Goal: Information Seeking & Learning: Learn about a topic

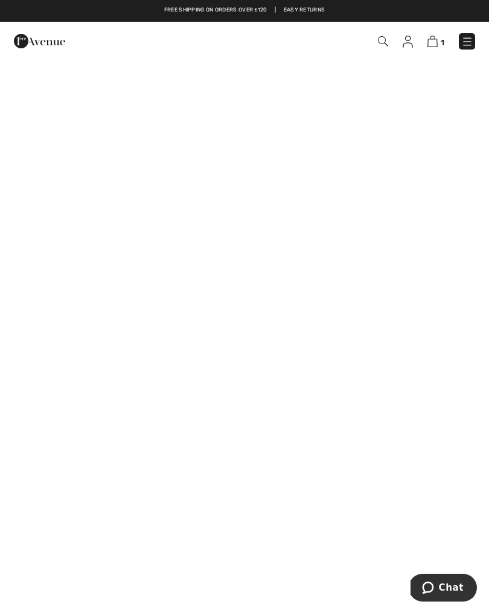
click at [470, 48] on img at bounding box center [467, 42] width 12 height 12
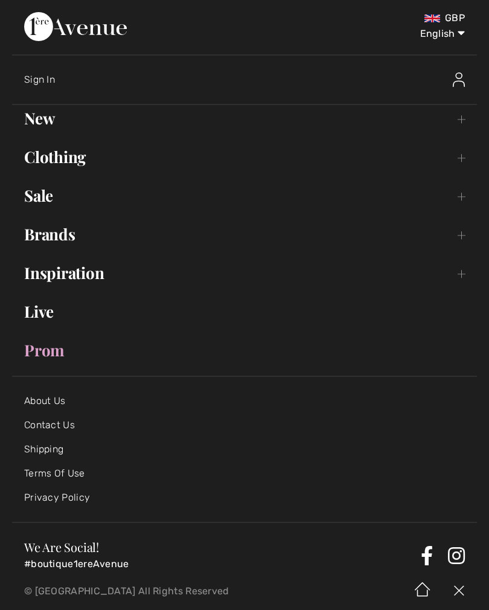
click at [464, 237] on link "Brands Open submenu" at bounding box center [244, 234] width 465 height 27
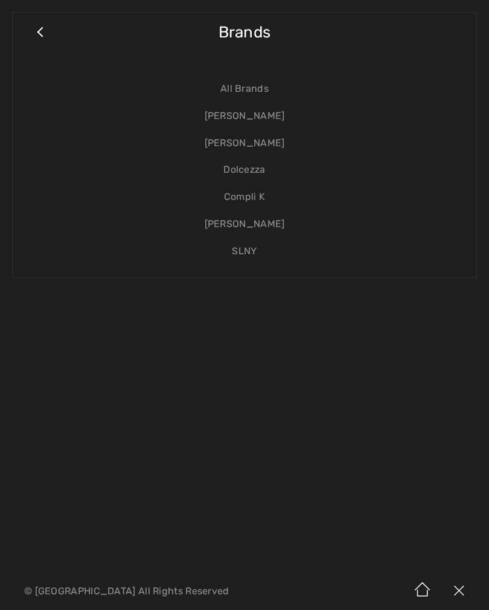
click at [262, 118] on link "[PERSON_NAME]" at bounding box center [244, 116] width 439 height 27
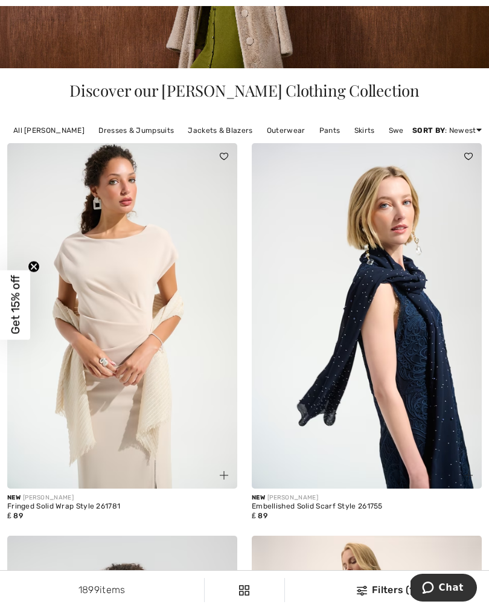
scroll to position [226, 0]
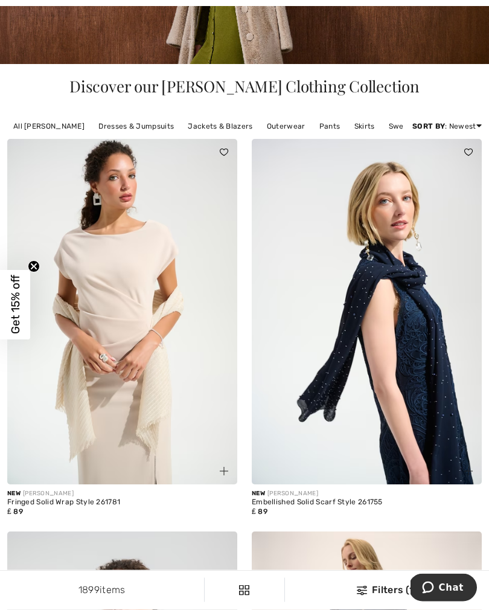
click at [372, 398] on img at bounding box center [367, 311] width 230 height 345
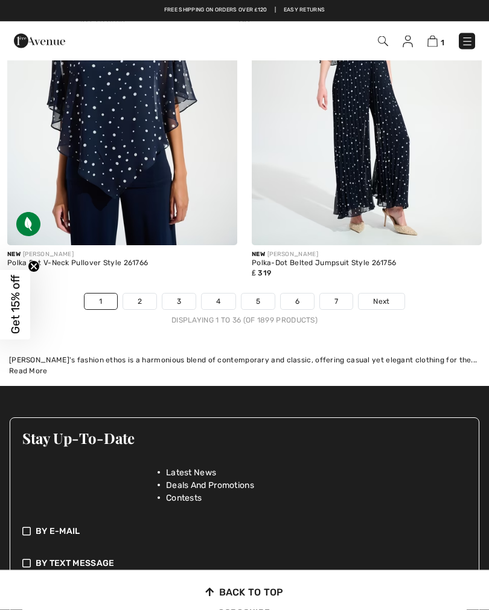
scroll to position [7736, 0]
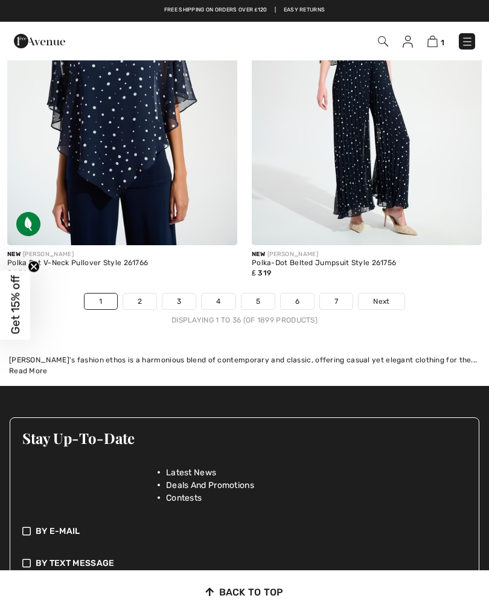
click at [380, 296] on span "Next" at bounding box center [381, 301] width 16 height 11
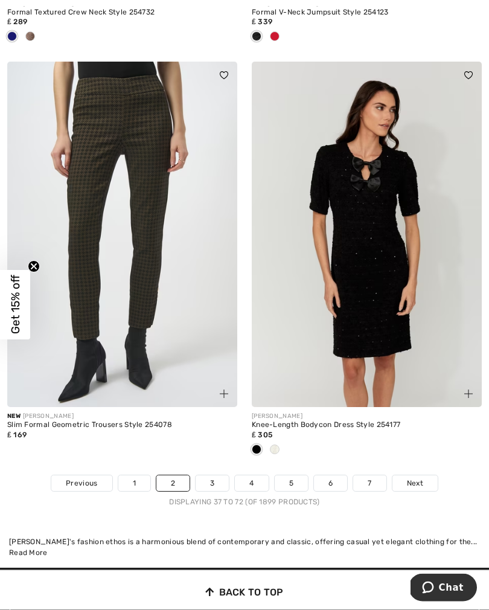
scroll to position [7614, 0]
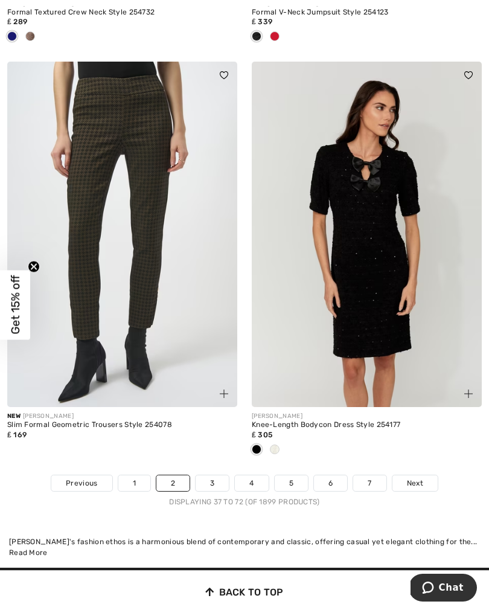
click at [412, 477] on span "Next" at bounding box center [415, 482] width 16 height 11
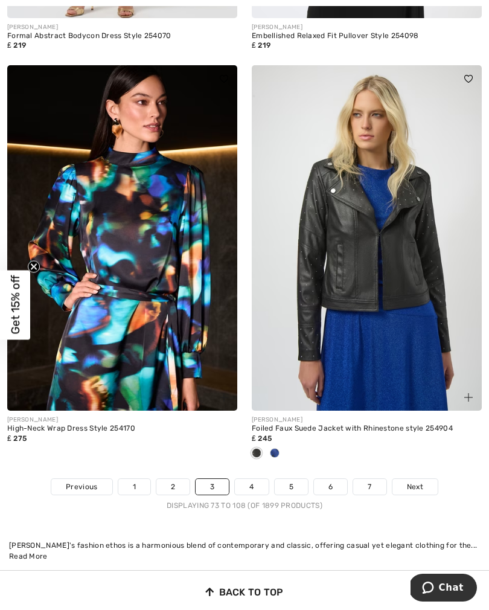
scroll to position [7575, 0]
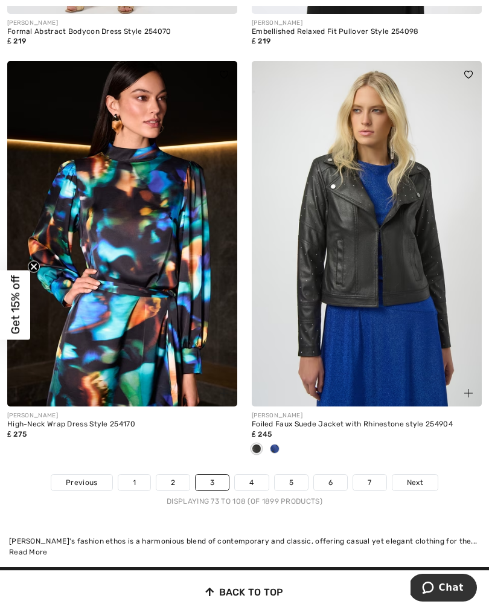
click at [412, 477] on span "Next" at bounding box center [415, 482] width 16 height 11
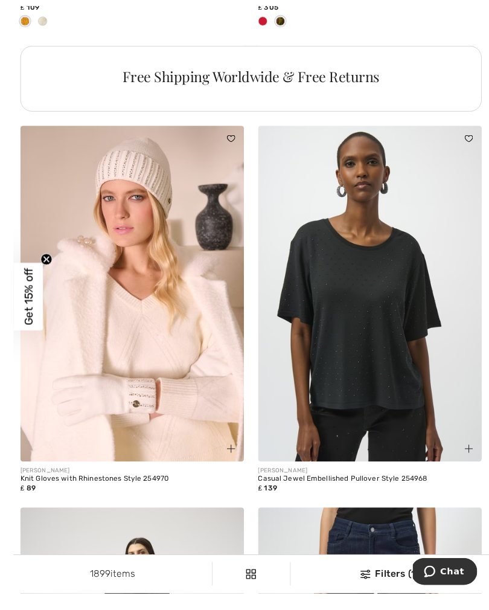
scroll to position [2777, 0]
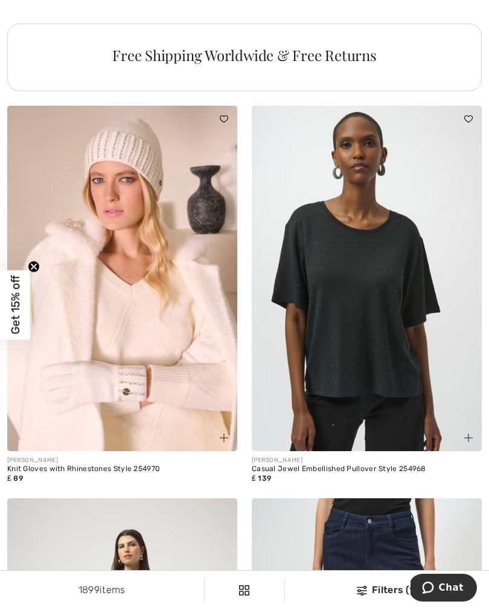
click at [378, 403] on img at bounding box center [367, 278] width 230 height 345
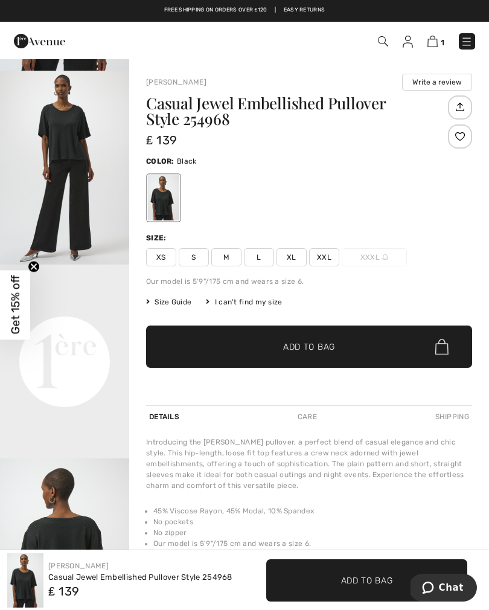
click at [120, 329] on video "Your browser does not support the video tag." at bounding box center [64, 296] width 129 height 65
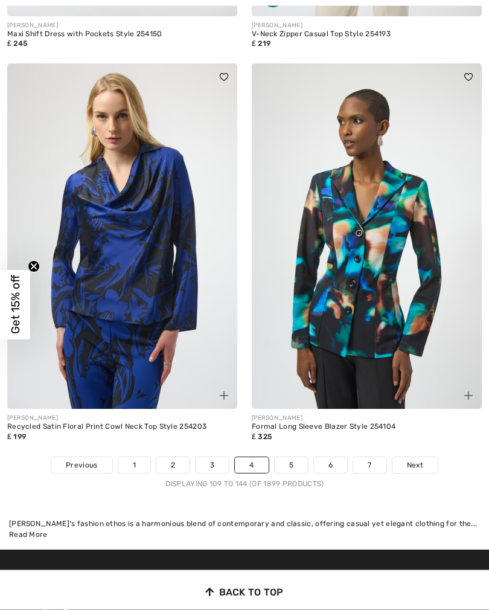
scroll to position [7533, 0]
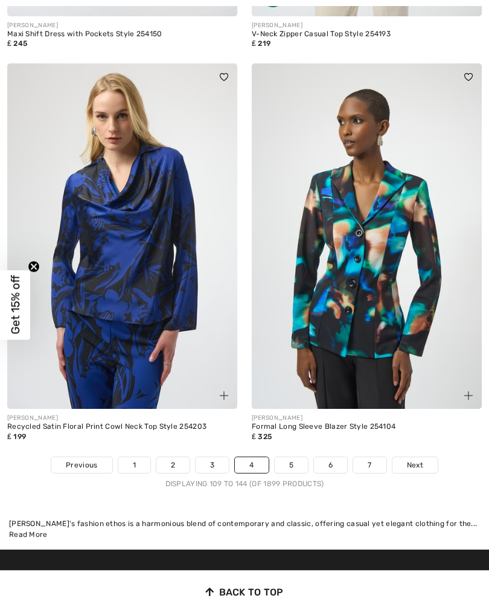
click at [413, 459] on span "Next" at bounding box center [415, 464] width 16 height 11
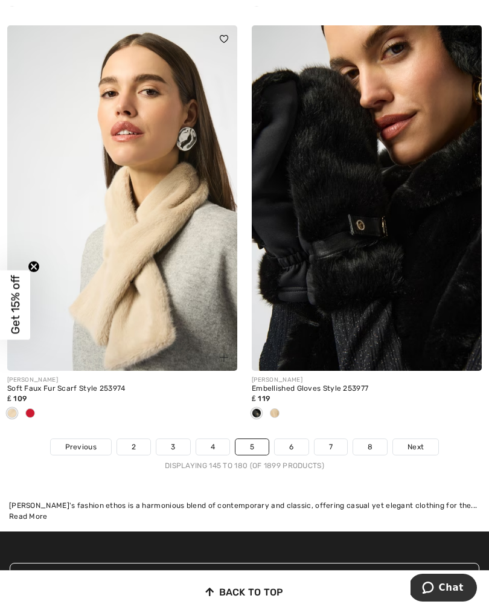
scroll to position [7607, 0]
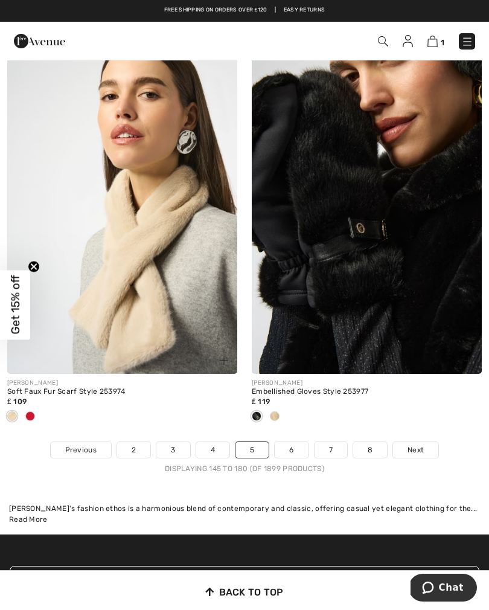
click at [416, 444] on span "Next" at bounding box center [415, 449] width 16 height 11
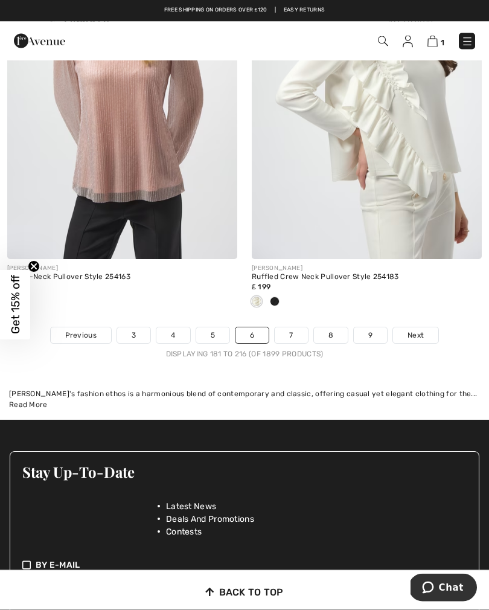
scroll to position [7722, 0]
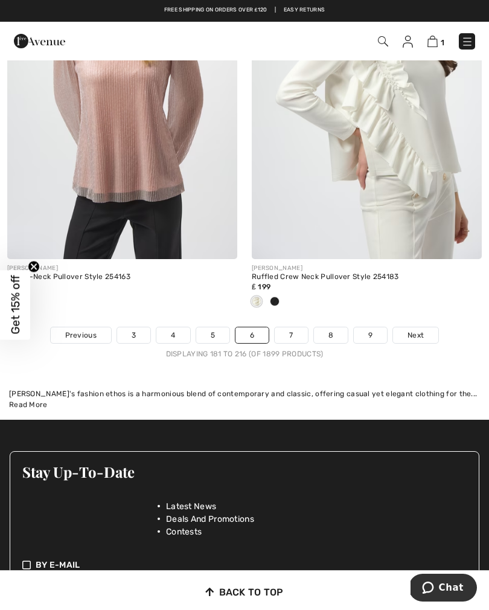
click at [417, 330] on span "Next" at bounding box center [415, 335] width 16 height 11
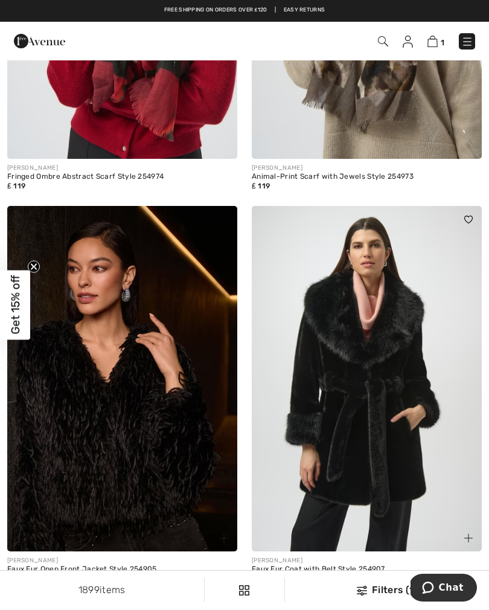
scroll to position [552, 0]
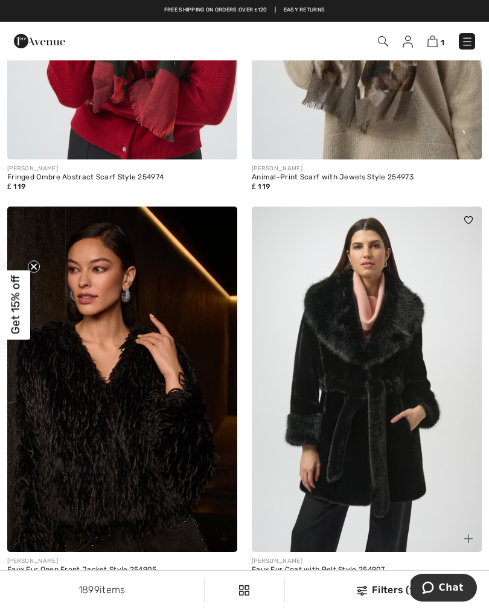
click at [165, 495] on img at bounding box center [122, 378] width 230 height 345
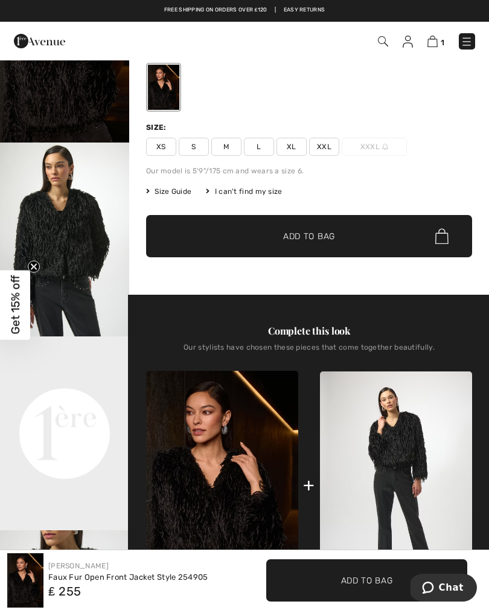
scroll to position [109, 0]
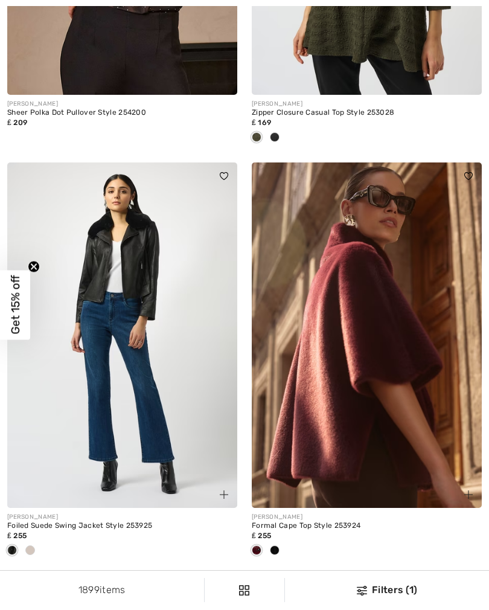
scroll to position [1795, 0]
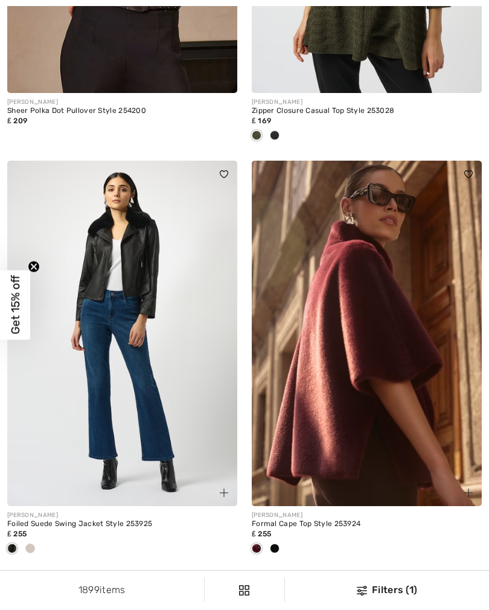
click at [387, 441] on img at bounding box center [367, 333] width 230 height 345
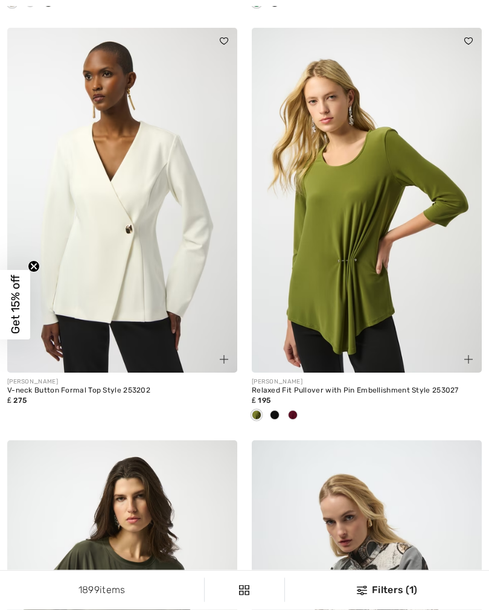
scroll to position [4072, 0]
click at [385, 332] on img at bounding box center [367, 200] width 230 height 345
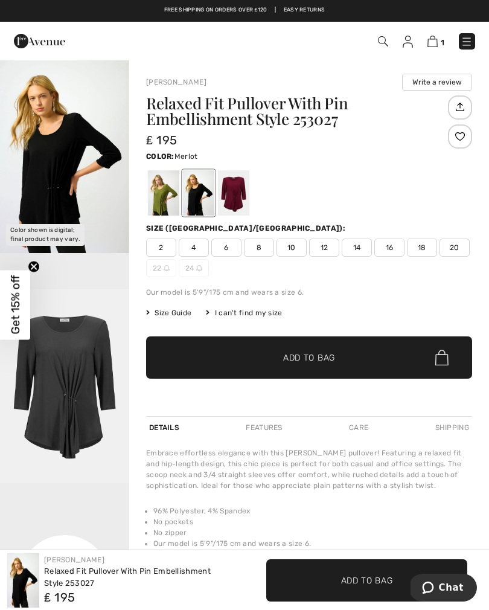
click at [234, 193] on div at bounding box center [233, 192] width 31 height 45
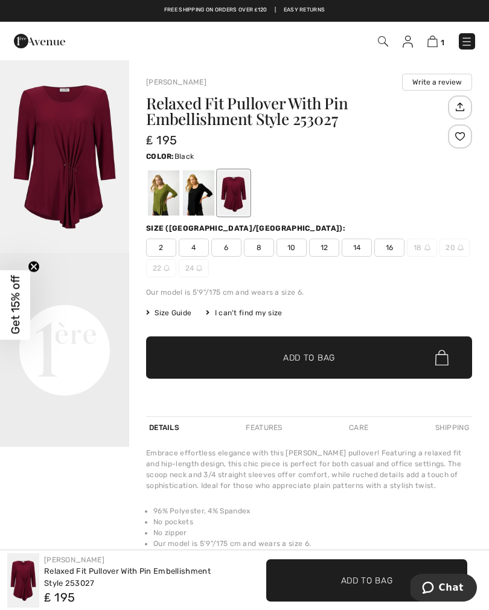
click at [199, 199] on div at bounding box center [198, 192] width 31 height 45
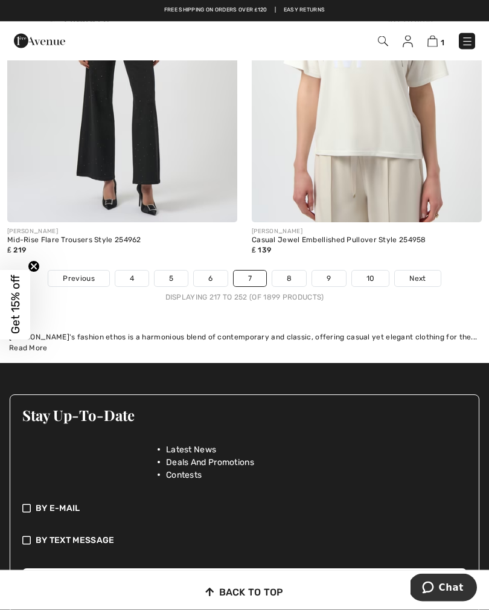
scroll to position [7779, 0]
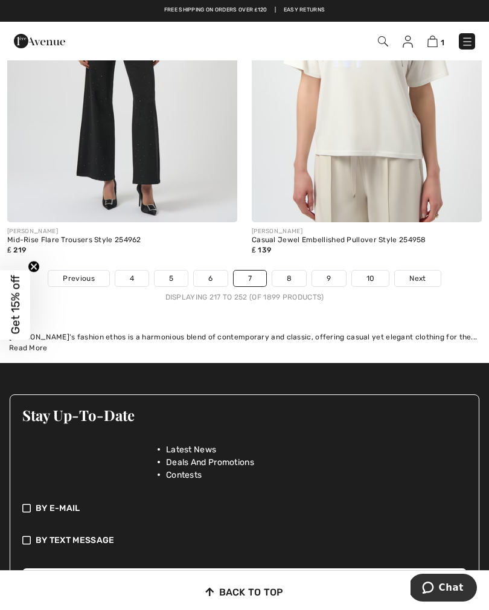
click at [418, 273] on span "Next" at bounding box center [417, 278] width 16 height 11
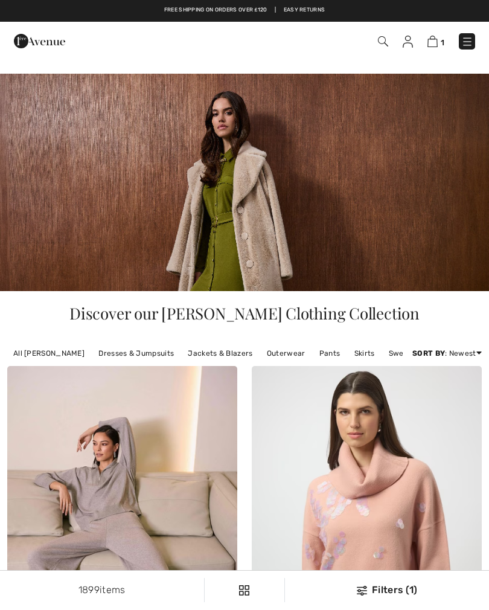
checkbox input "true"
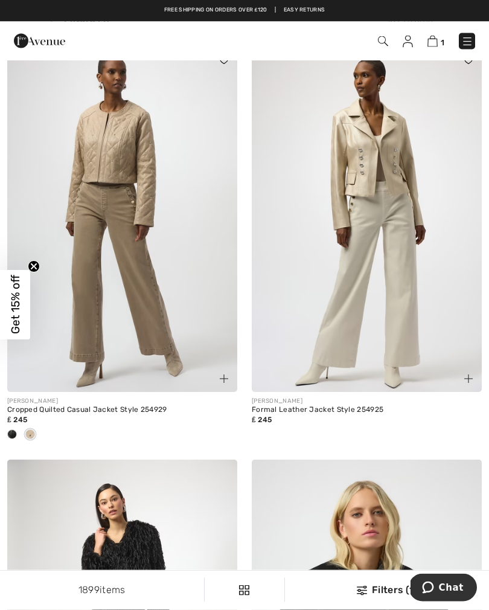
scroll to position [1536, 0]
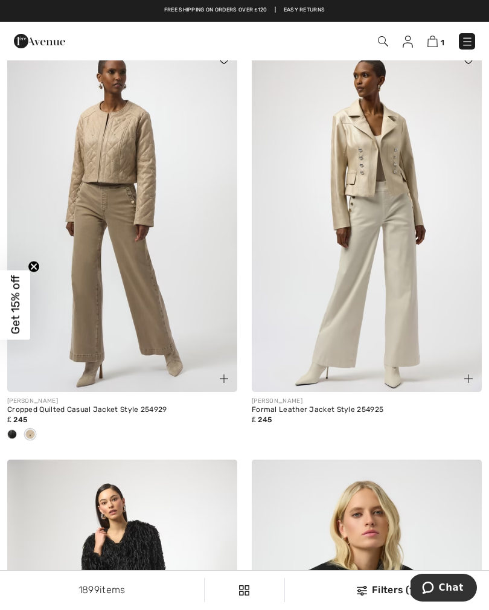
click at [398, 299] on img at bounding box center [367, 219] width 230 height 345
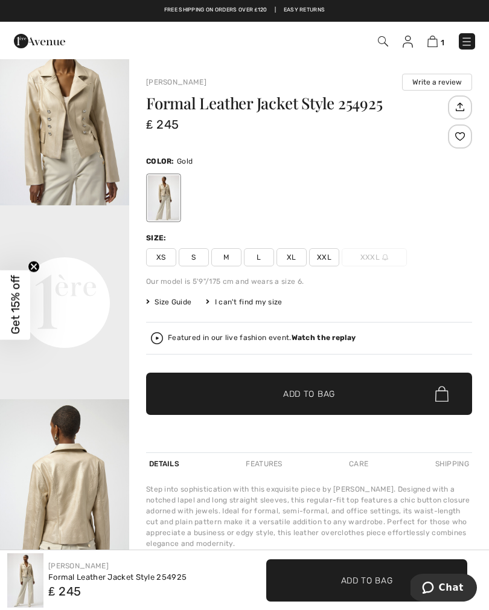
scroll to position [241, 0]
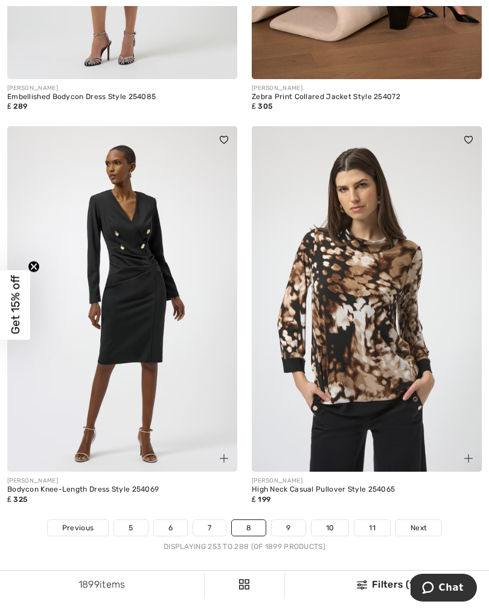
scroll to position [7429, 0]
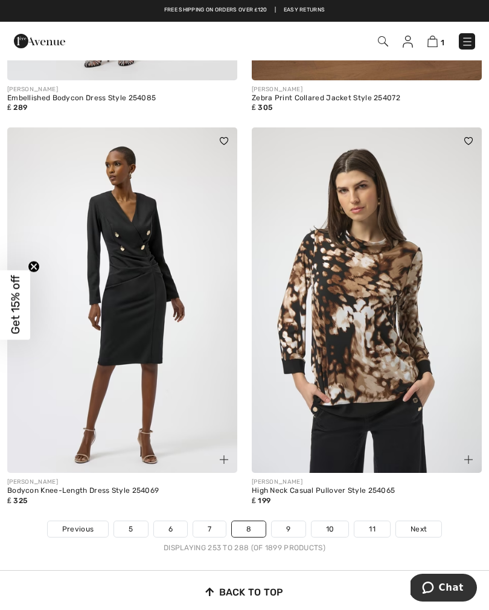
click at [416, 523] on span "Next" at bounding box center [418, 528] width 16 height 11
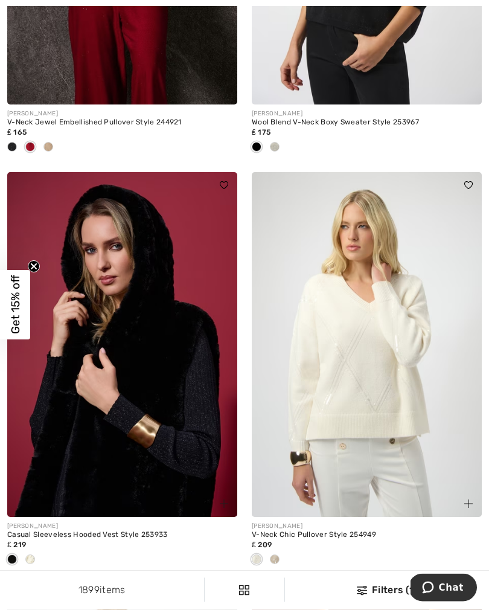
scroll to position [3496, 0]
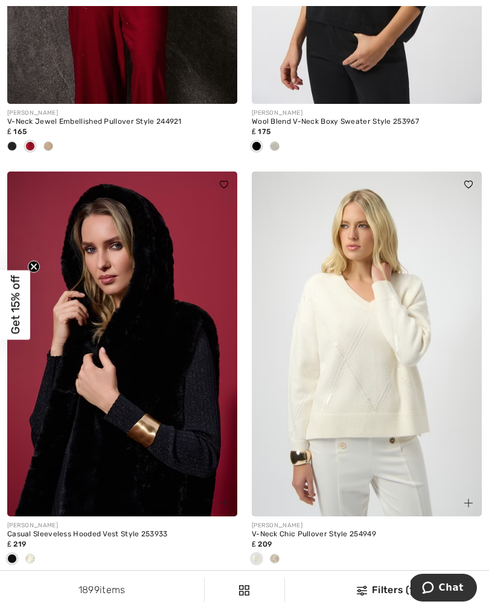
click at [460, 533] on div "V-Neck Chic Pullover Style 254949" at bounding box center [367, 534] width 230 height 8
click at [163, 470] on img at bounding box center [122, 343] width 230 height 345
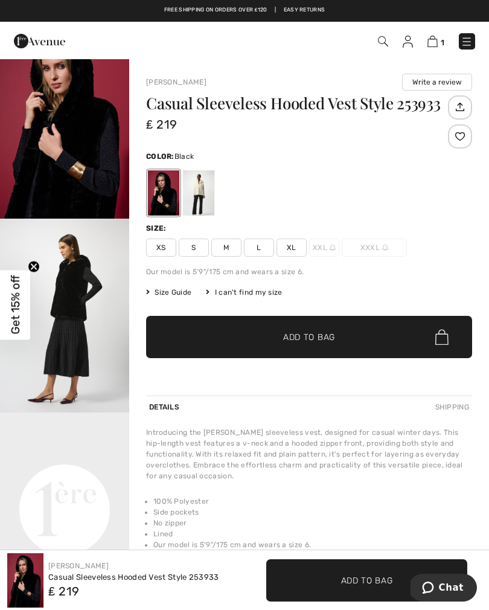
scroll to position [25, 0]
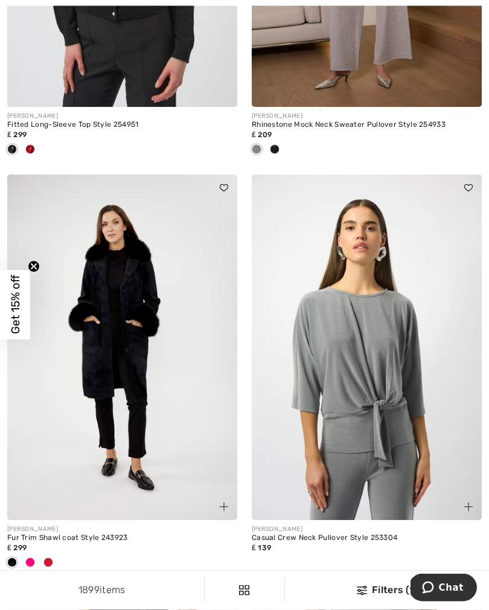
scroll to position [4319, 0]
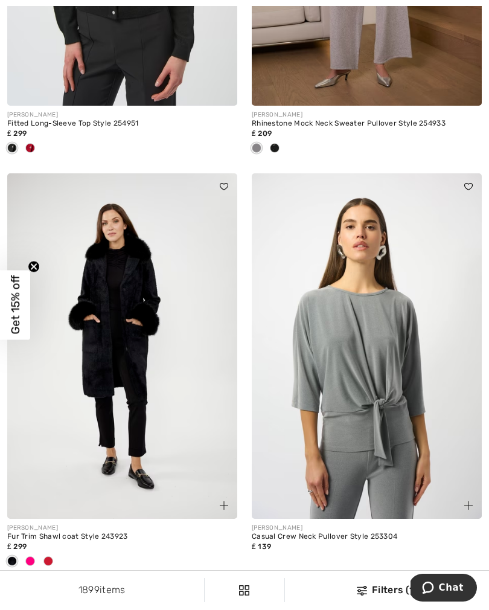
click at [151, 448] on img at bounding box center [122, 345] width 230 height 345
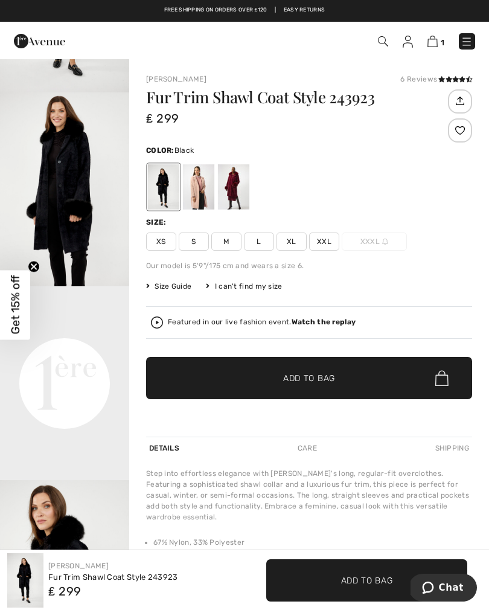
scroll to position [160, 0]
click at [201, 192] on div at bounding box center [198, 186] width 31 height 45
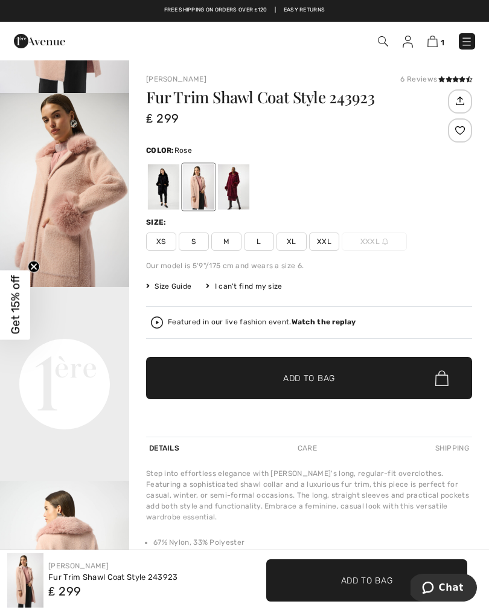
scroll to position [0, 0]
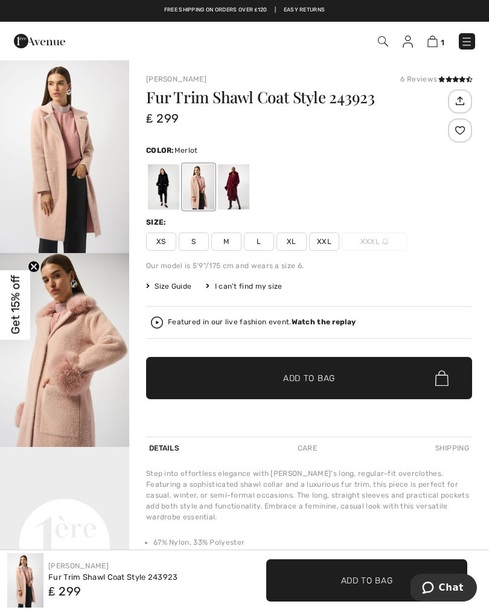
click at [235, 197] on div at bounding box center [233, 186] width 31 height 45
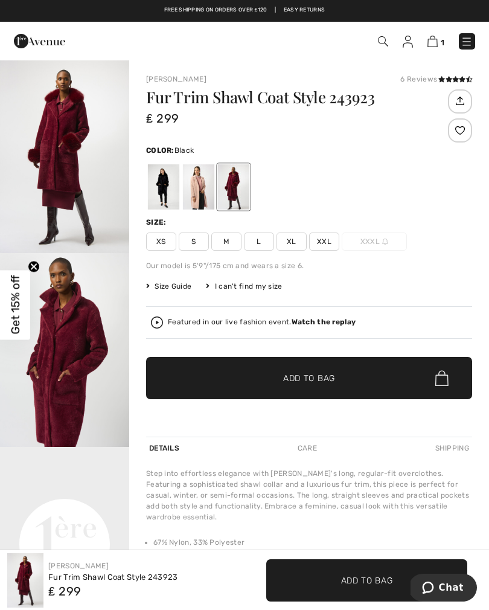
click at [159, 199] on div at bounding box center [163, 186] width 31 height 45
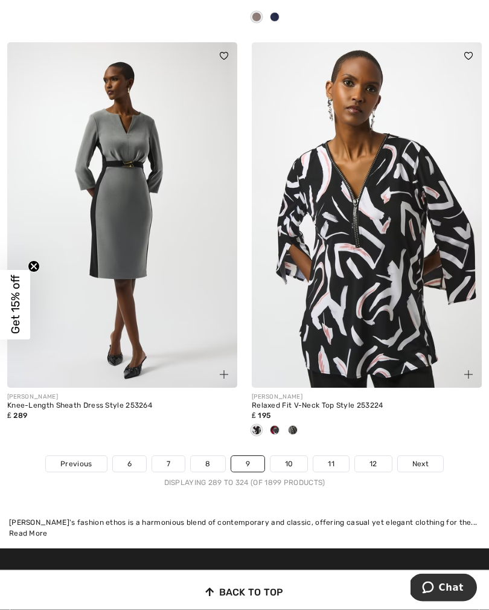
scroll to position [7613, 0]
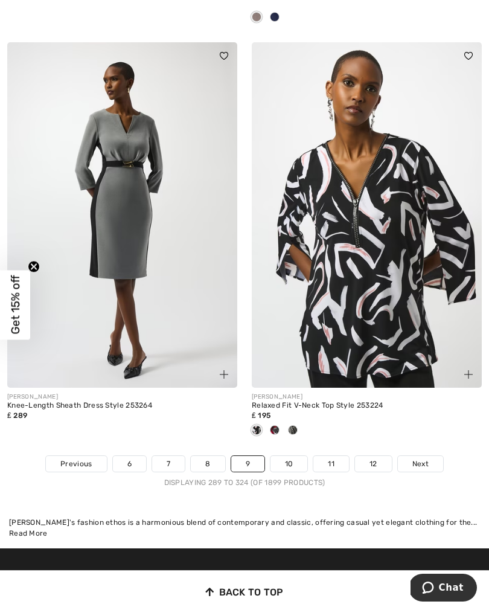
click at [419, 458] on span "Next" at bounding box center [420, 463] width 16 height 11
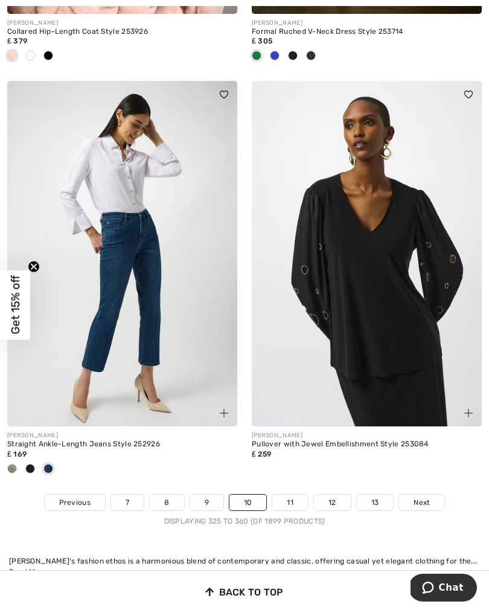
scroll to position [7594, 0]
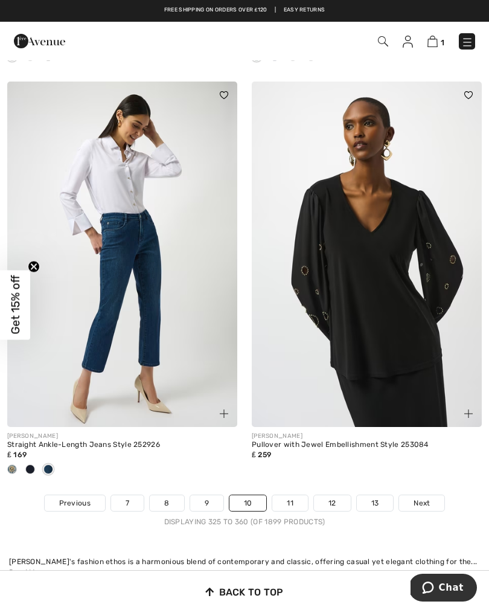
click at [420, 497] on span "Next" at bounding box center [421, 502] width 16 height 11
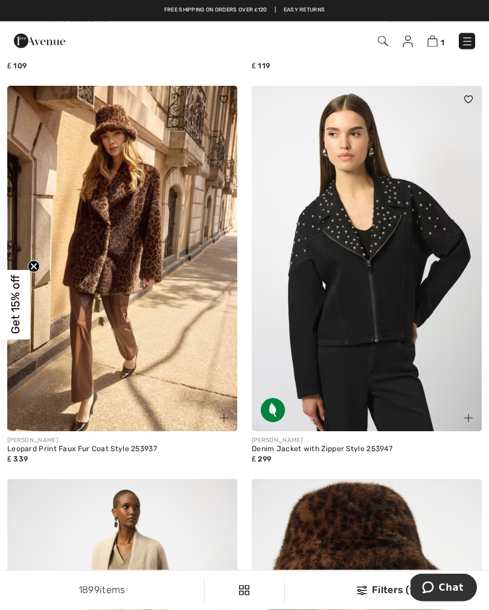
scroll to position [3149, 0]
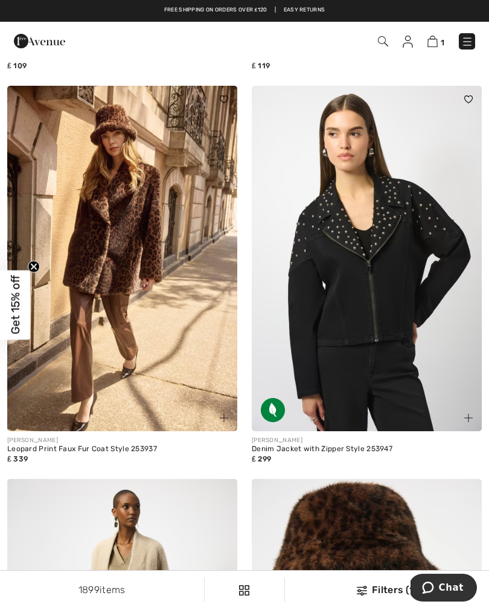
click at [385, 378] on img at bounding box center [367, 258] width 230 height 345
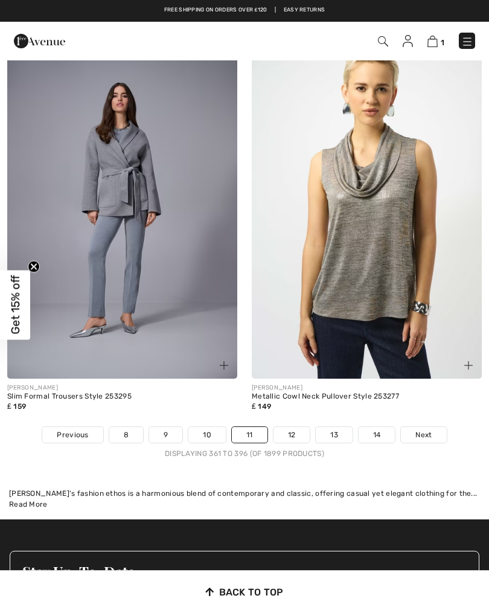
scroll to position [7485, 0]
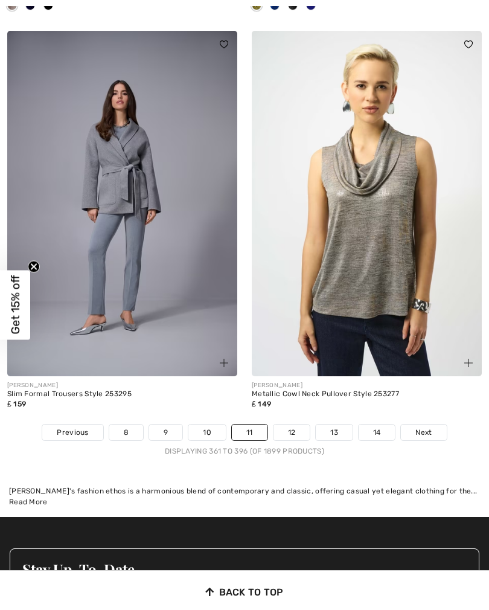
click at [420, 427] on span "Next" at bounding box center [423, 432] width 16 height 11
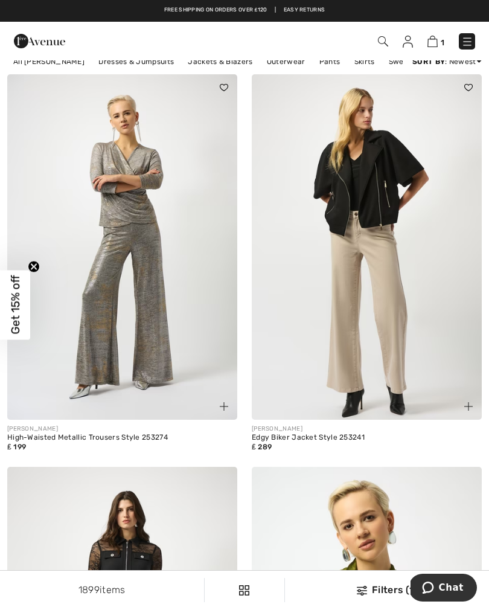
scroll to position [291, 0]
click at [357, 384] on img at bounding box center [367, 247] width 230 height 345
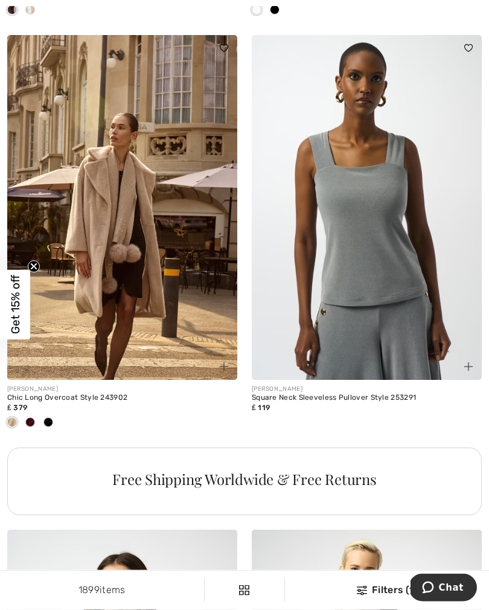
scroll to position [2354, 0]
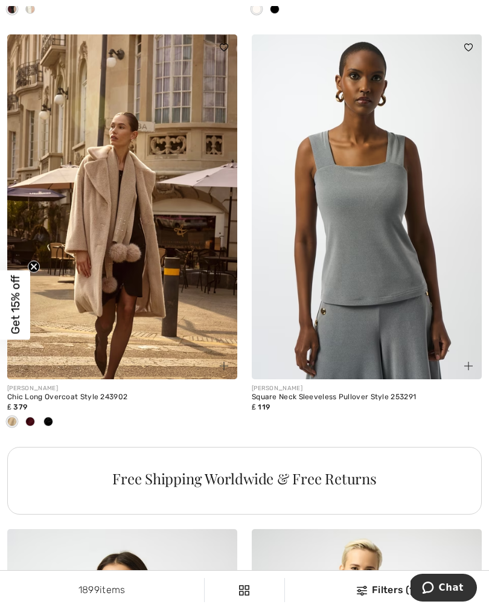
click at [51, 419] on span at bounding box center [48, 421] width 10 height 10
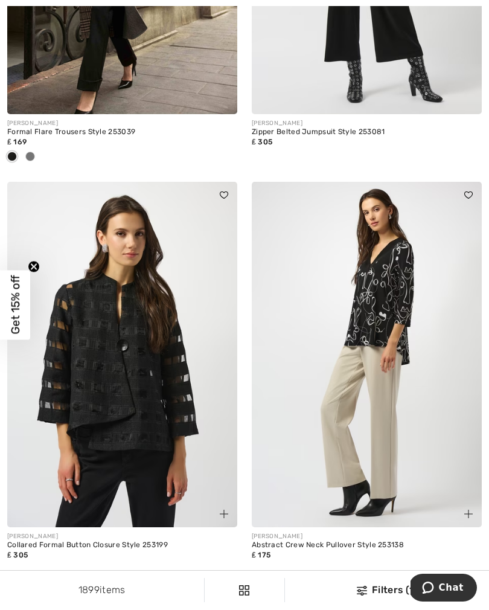
scroll to position [4346, 0]
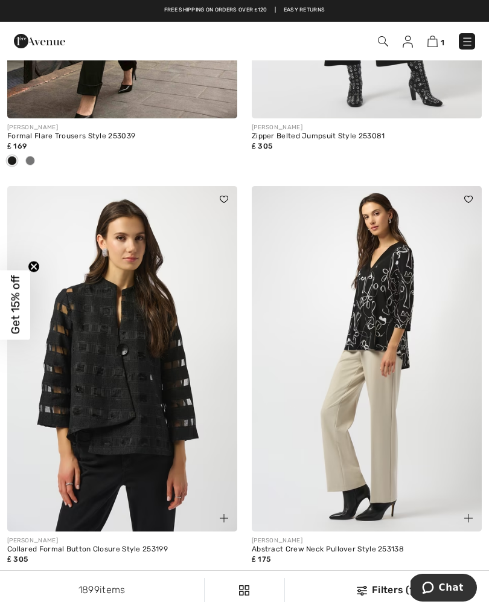
click at [369, 491] on img at bounding box center [367, 358] width 230 height 345
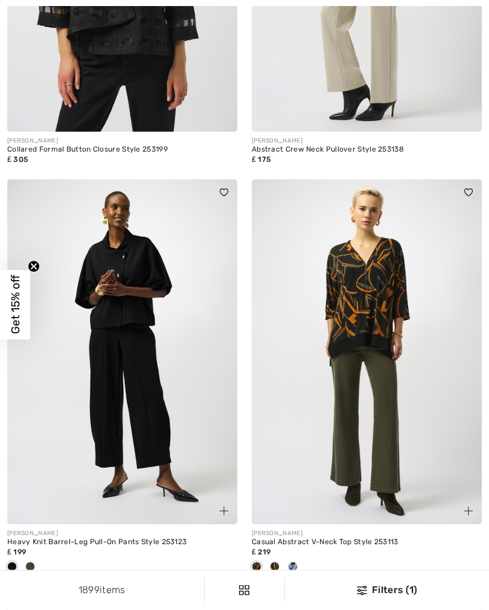
scroll to position [4748, 0]
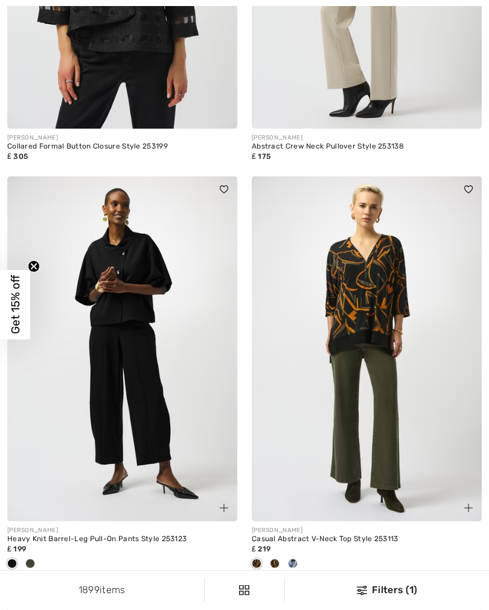
click at [370, 415] on img at bounding box center [367, 349] width 230 height 345
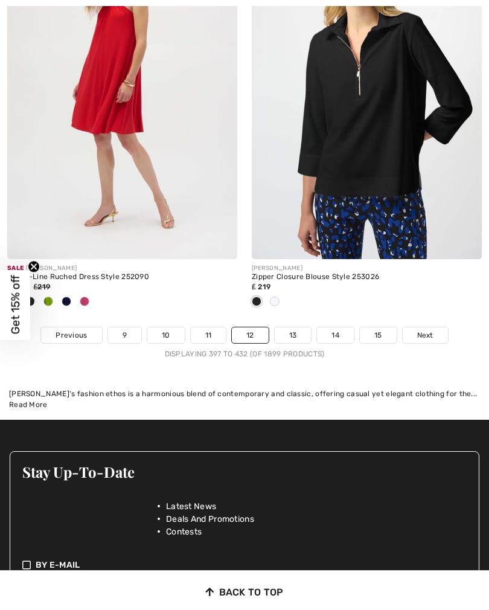
scroll to position [7784, 0]
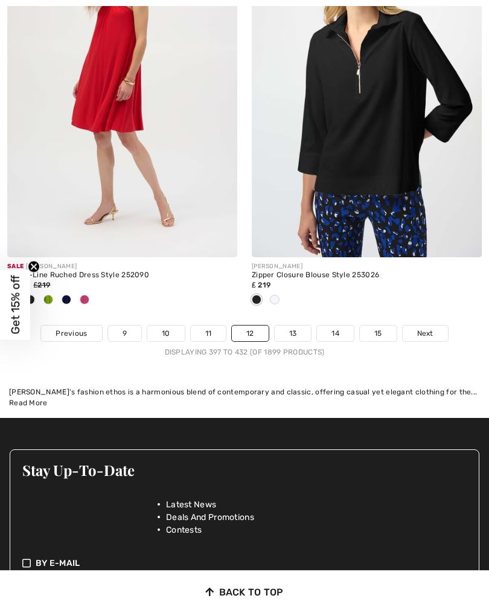
click at [426, 328] on span "Next" at bounding box center [425, 333] width 16 height 11
click at [427, 328] on span "Next" at bounding box center [425, 333] width 16 height 11
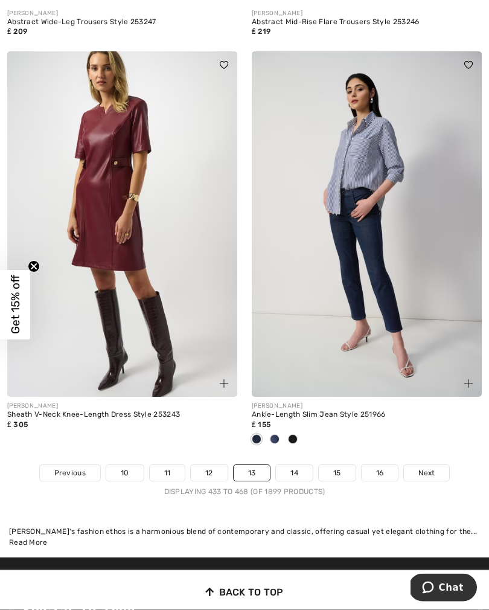
scroll to position [7510, 0]
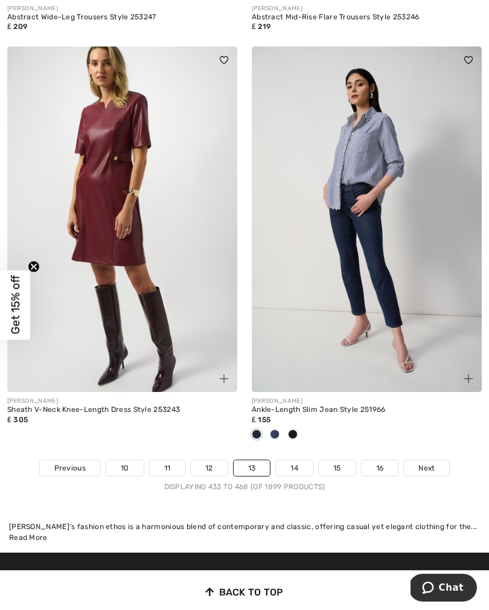
click at [426, 462] on span "Next" at bounding box center [426, 467] width 16 height 11
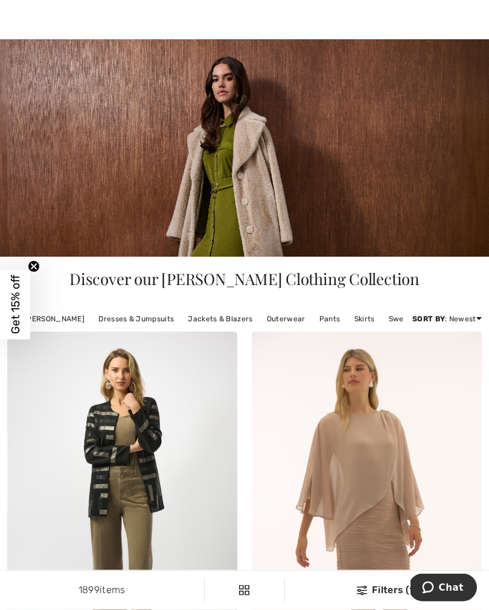
scroll to position [36, 0]
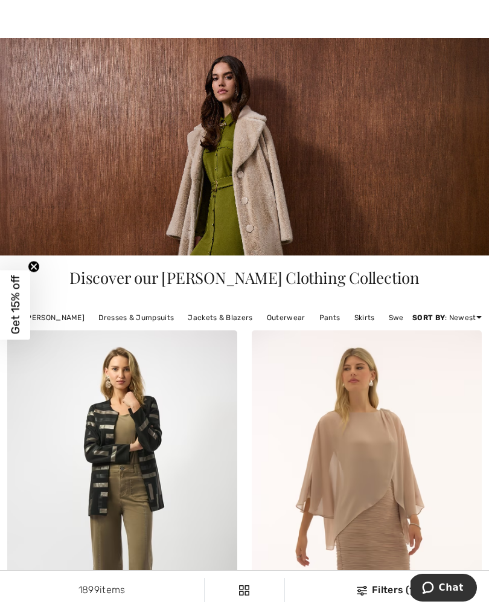
click at [456, 426] on img at bounding box center [367, 502] width 230 height 345
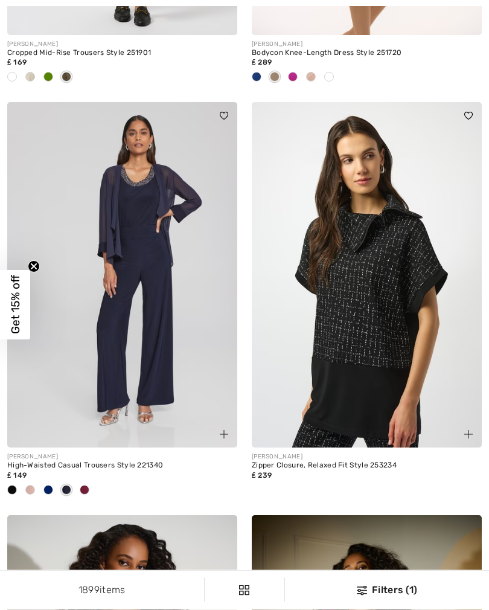
scroll to position [677, 0]
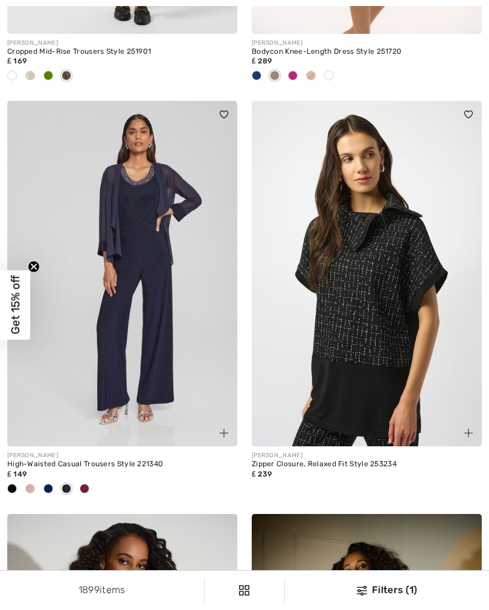
click at [395, 386] on img at bounding box center [367, 273] width 230 height 345
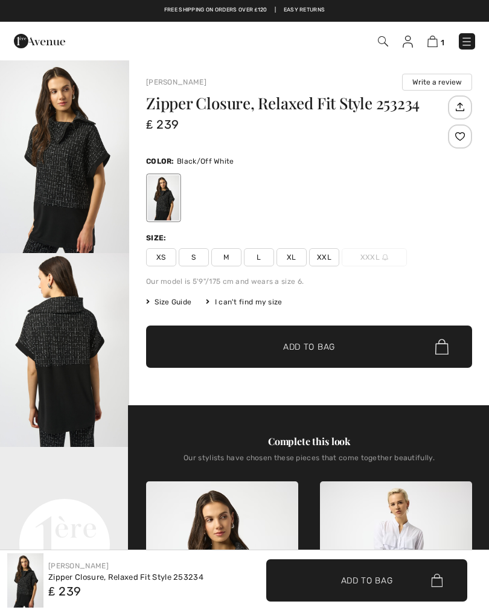
checkbox input "true"
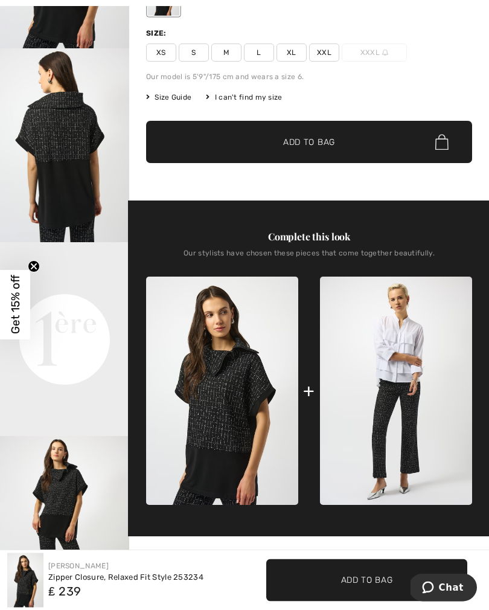
scroll to position [205, 0]
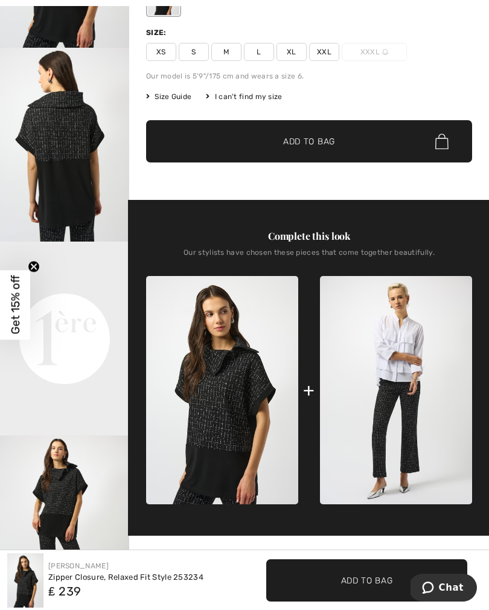
click at [381, 426] on img at bounding box center [396, 390] width 152 height 228
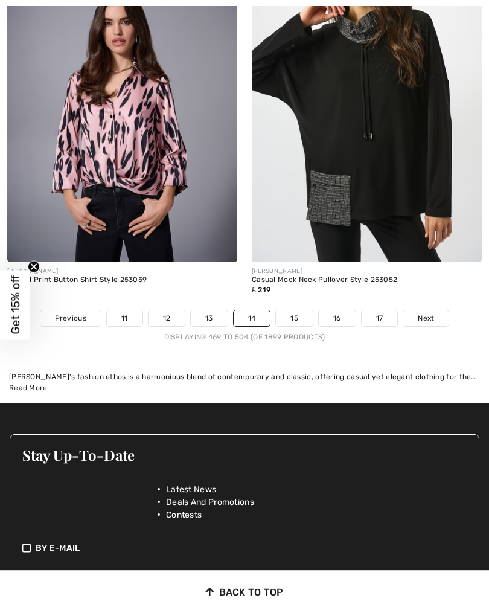
scroll to position [7581, 0]
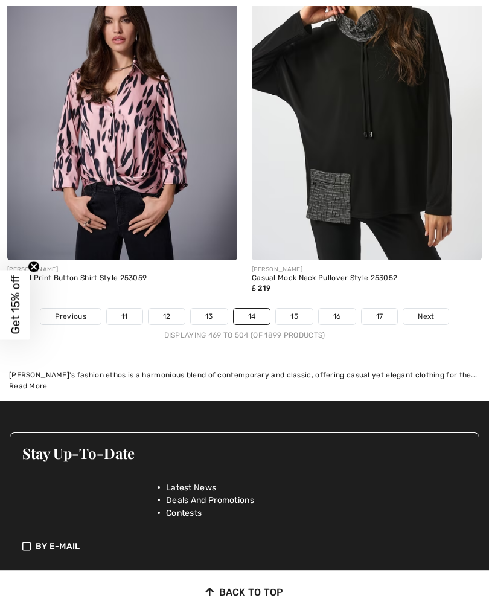
click at [425, 311] on span "Next" at bounding box center [426, 316] width 16 height 11
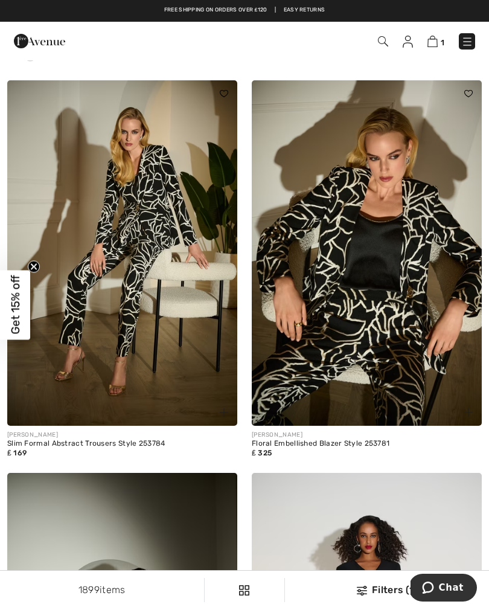
scroll to position [7103, 0]
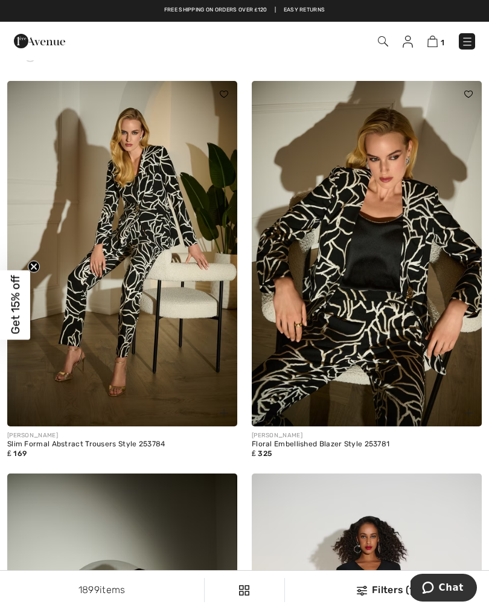
click at [387, 398] on img at bounding box center [367, 253] width 230 height 345
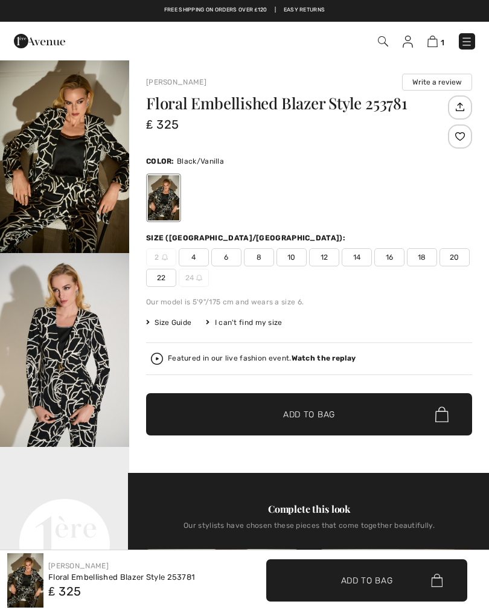
checkbox input "true"
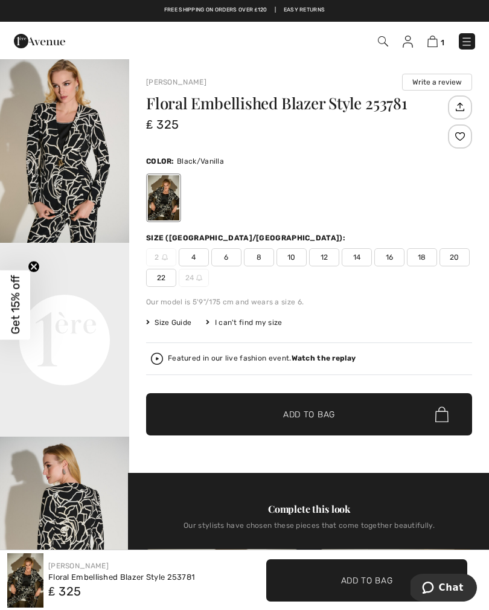
scroll to position [203, 0]
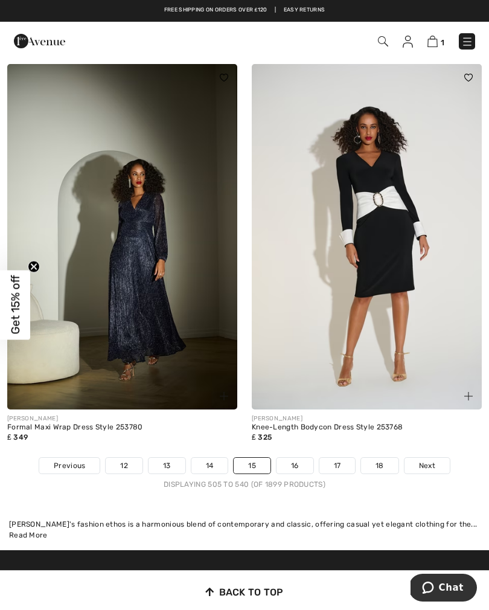
scroll to position [7513, 0]
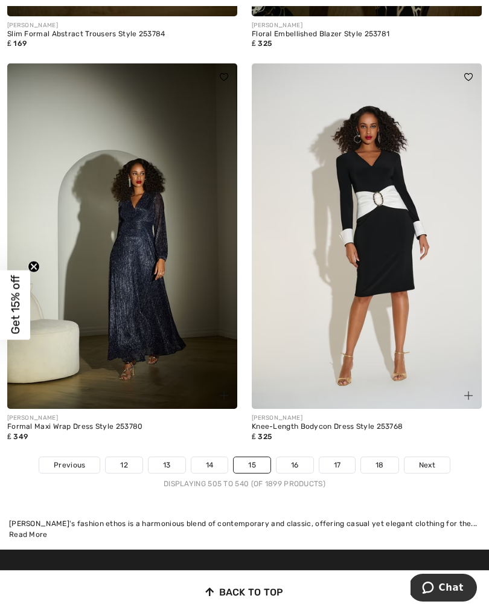
click at [423, 459] on span "Next" at bounding box center [427, 464] width 16 height 11
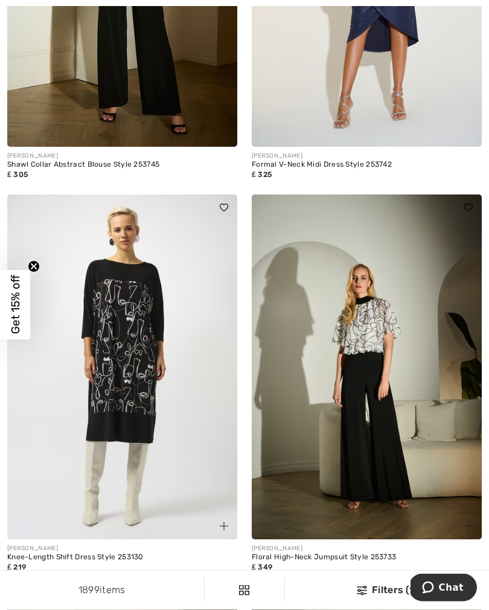
scroll to position [957, 0]
click at [184, 457] on img at bounding box center [122, 366] width 230 height 345
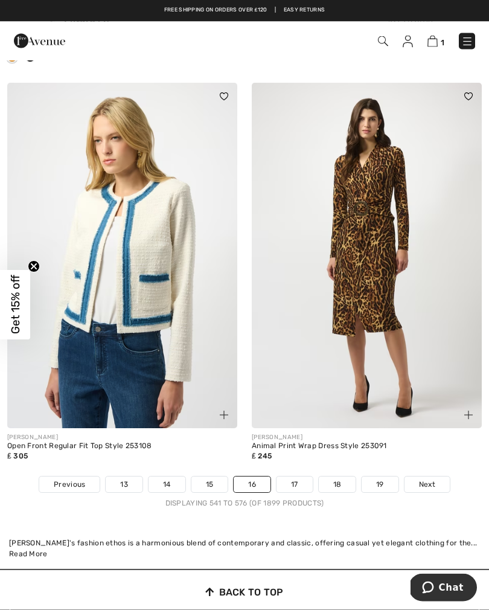
scroll to position [7371, 0]
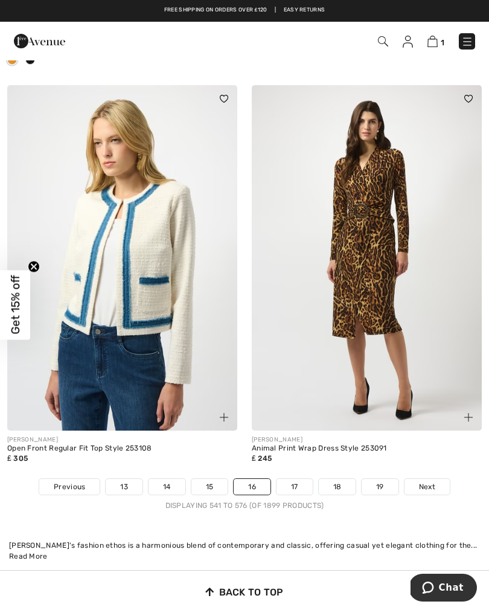
click at [429, 481] on span "Next" at bounding box center [427, 486] width 16 height 11
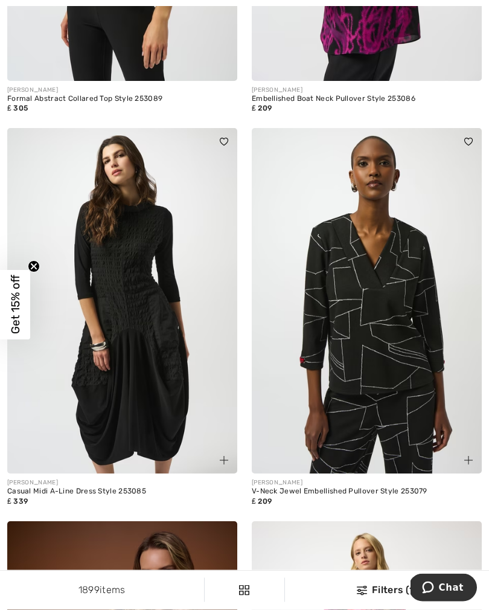
scroll to position [631, 0]
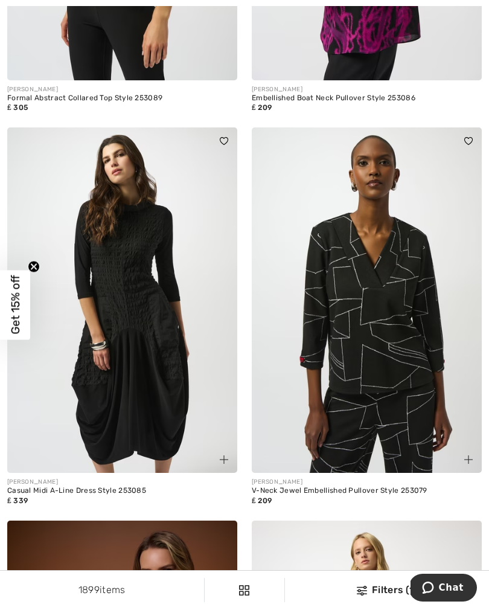
click at [383, 418] on img at bounding box center [367, 299] width 230 height 345
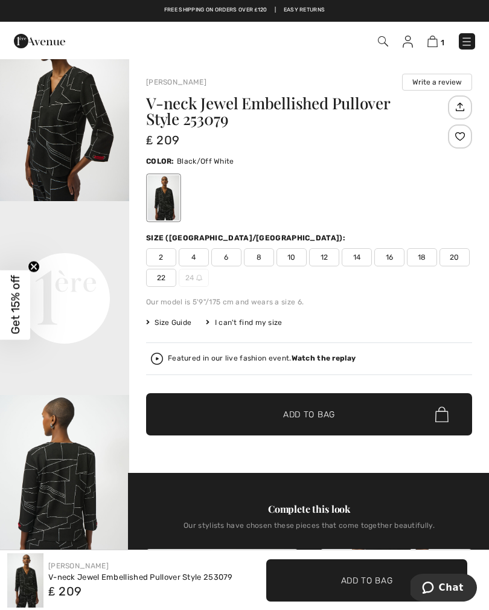
scroll to position [247, 0]
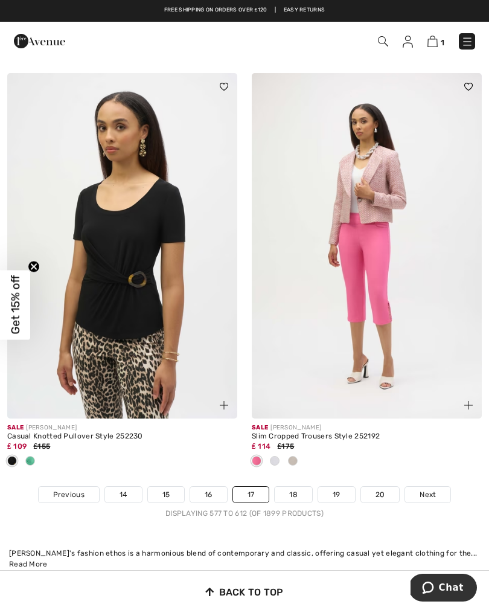
scroll to position [7528, 0]
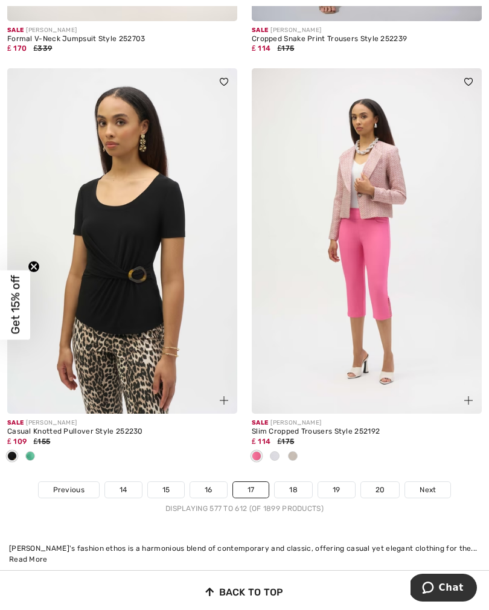
click at [423, 484] on span "Next" at bounding box center [427, 489] width 16 height 11
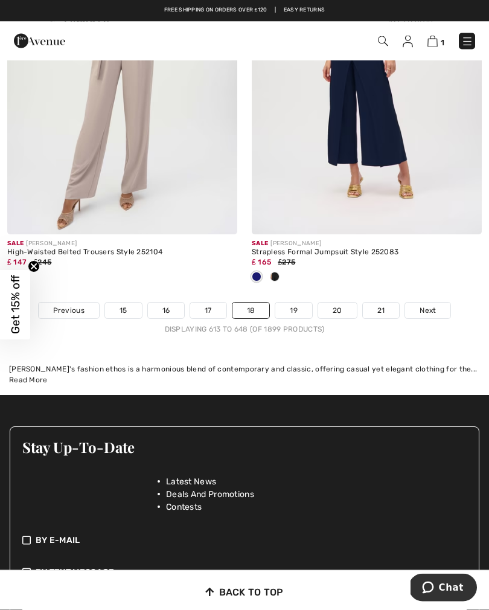
scroll to position [7886, 0]
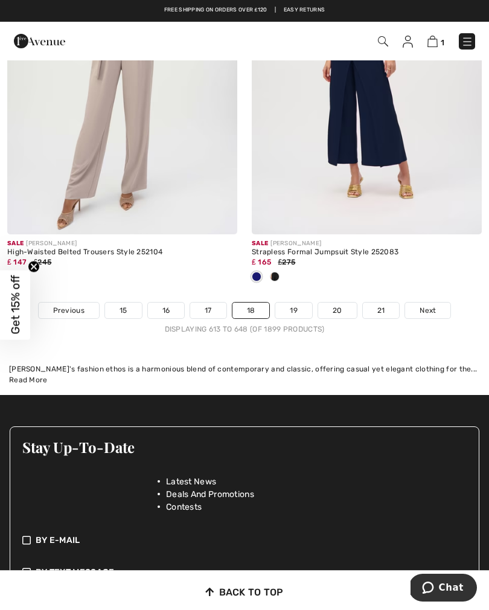
click at [425, 305] on span "Next" at bounding box center [427, 310] width 16 height 11
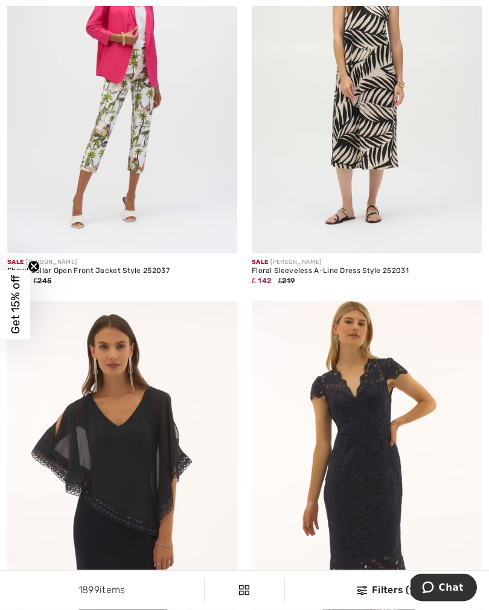
scroll to position [6551, 0]
